Goal: Task Accomplishment & Management: Manage account settings

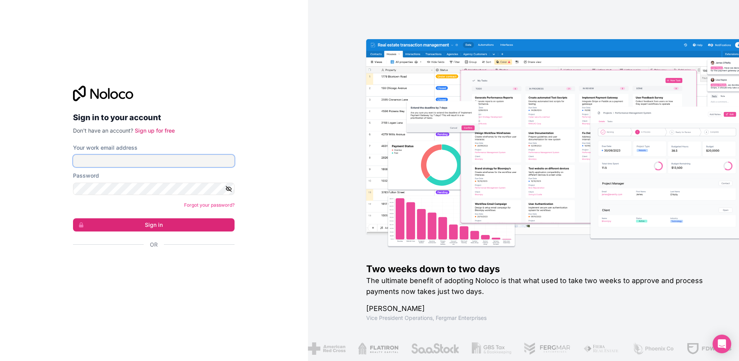
click at [101, 158] on input "Your work email address" at bounding box center [154, 161] width 162 height 12
click at [87, 295] on div "Sign in to your account Don't have an account? Sign up for free Your work email…" at bounding box center [154, 180] width 308 height 361
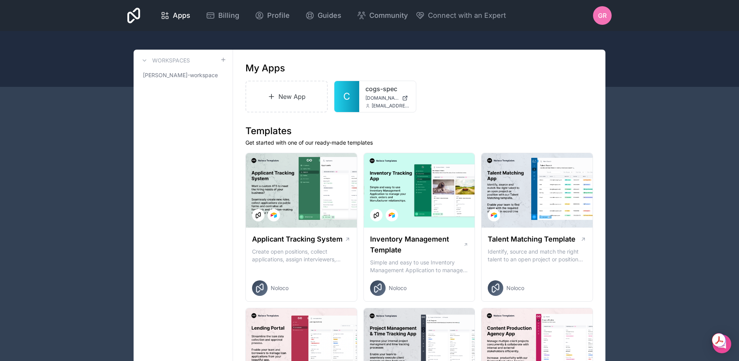
click at [600, 14] on span "GR" at bounding box center [602, 15] width 9 height 9
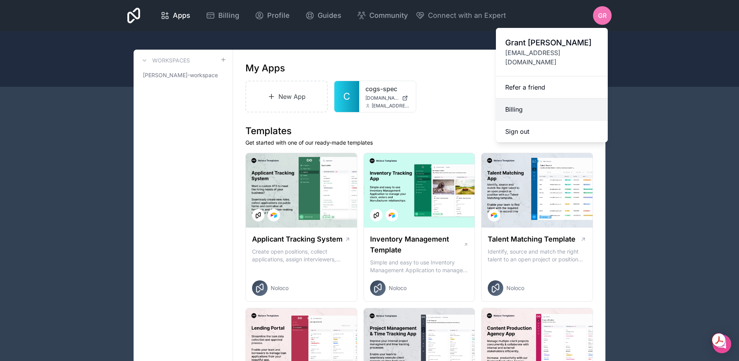
click at [519, 99] on link "Billing" at bounding box center [552, 110] width 112 height 22
